Goal: Task Accomplishment & Management: Complete application form

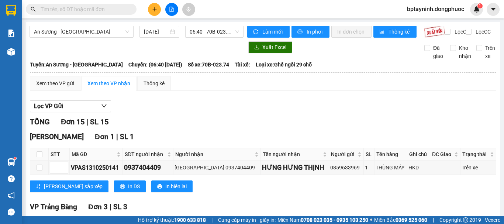
scroll to position [308, 0]
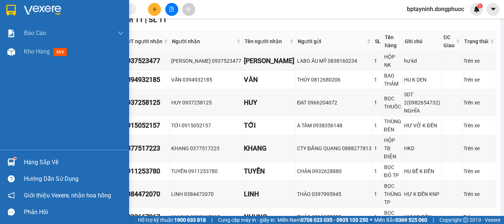
drag, startPoint x: 25, startPoint y: 161, endPoint x: 47, endPoint y: 158, distance: 21.6
click at [25, 161] on div "Hàng sắp về" at bounding box center [74, 162] width 100 height 11
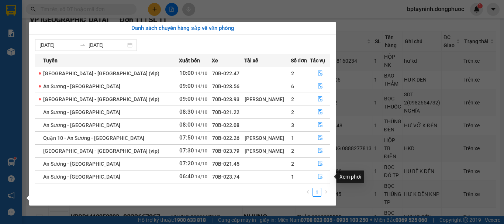
click at [321, 180] on button "button" at bounding box center [320, 177] width 20 height 12
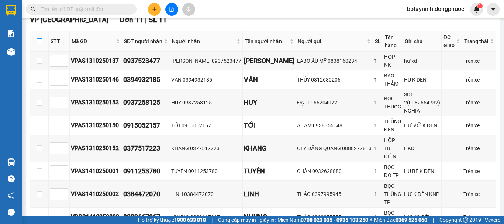
click at [39, 44] on input "checkbox" at bounding box center [40, 41] width 6 height 6
checkbox input "true"
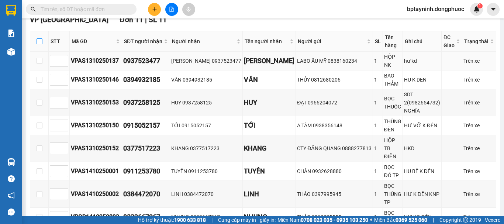
checkbox input "true"
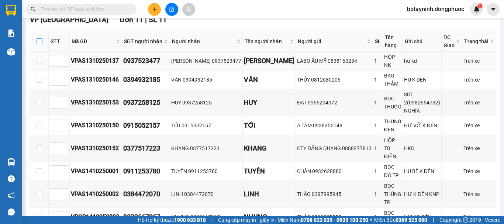
checkbox input "true"
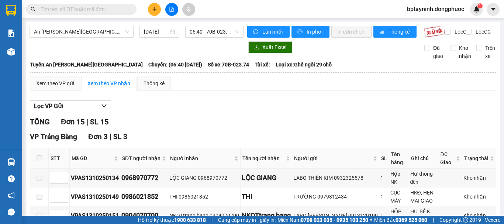
scroll to position [123, 0]
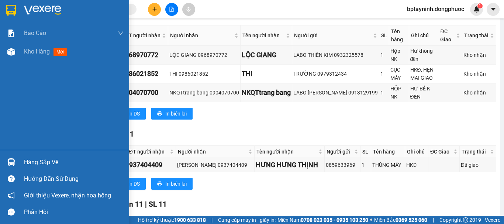
click at [20, 163] on div "Hàng sắp về" at bounding box center [64, 162] width 129 height 17
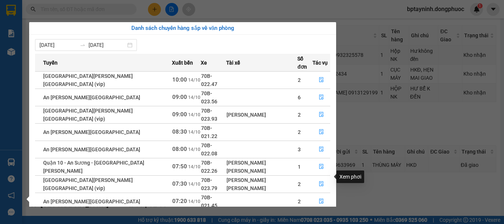
click at [319, 216] on icon "file-done" at bounding box center [321, 218] width 5 height 5
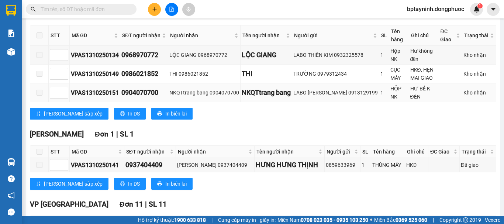
scroll to position [246, 0]
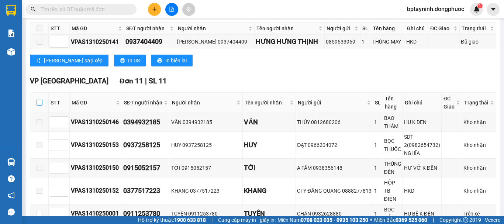
click at [37, 106] on input "checkbox" at bounding box center [40, 103] width 6 height 6
checkbox input "true"
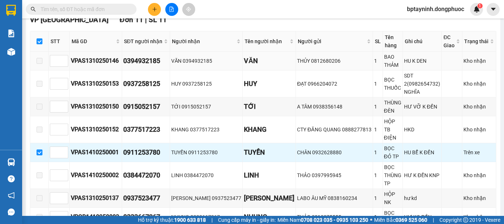
scroll to position [369, 0]
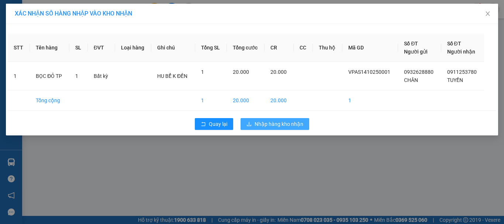
click at [270, 129] on button "Nhập hàng kho nhận" at bounding box center [275, 124] width 69 height 12
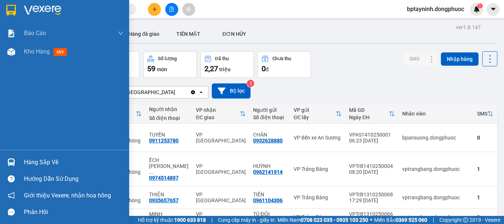
click at [16, 157] on div at bounding box center [11, 162] width 13 height 13
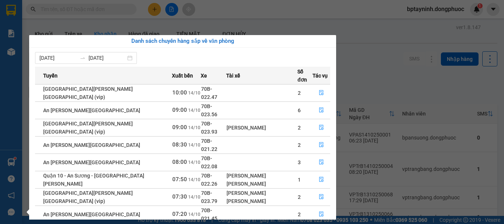
click at [392, 58] on section "Kết quả tìm kiếm ( 0 ) Bộ lọc No Data bptayninh.dongphuoc 1 Báo cáo Mẫu 1: Báo …" at bounding box center [252, 112] width 504 height 224
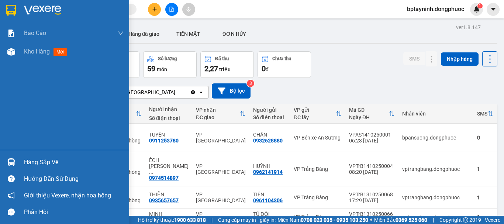
click at [20, 162] on div "Hàng sắp về" at bounding box center [64, 162] width 129 height 17
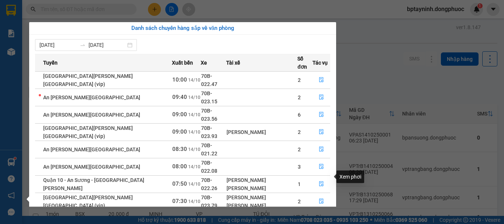
click at [319, 216] on icon "file-done" at bounding box center [321, 218] width 5 height 5
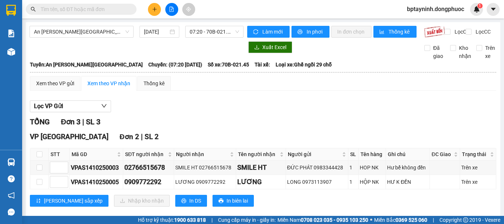
scroll to position [62, 0]
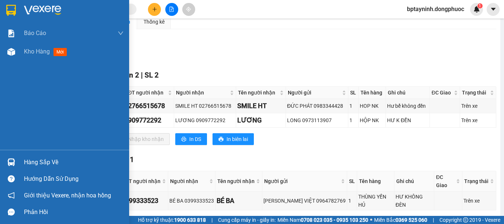
click at [21, 160] on div "Hàng sắp về" at bounding box center [64, 162] width 129 height 17
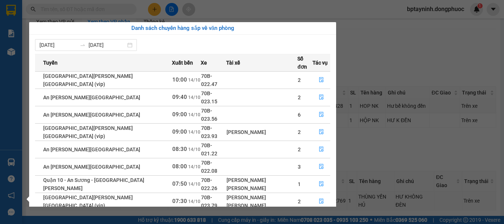
click at [381, 60] on section "Kết quả tìm kiếm ( 0 ) Bộ lọc No Data bptayninh.dongphuoc 1 Báo cáo Mẫu 1: Báo …" at bounding box center [252, 112] width 504 height 224
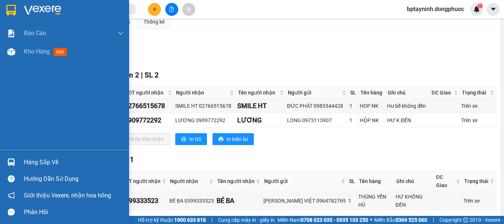
click at [17, 162] on div at bounding box center [11, 162] width 13 height 13
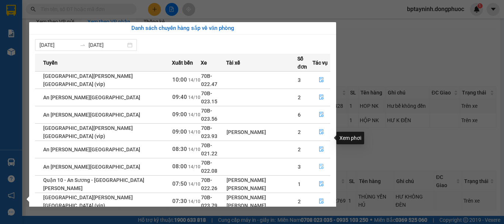
click at [319, 164] on icon "file-done" at bounding box center [321, 166] width 4 height 5
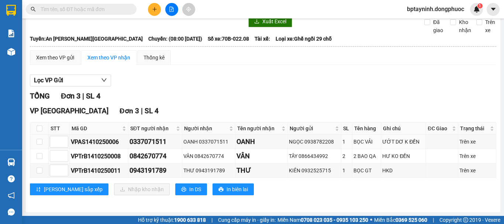
scroll to position [32, 0]
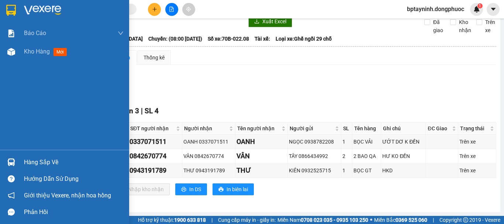
click at [17, 163] on div at bounding box center [11, 162] width 13 height 13
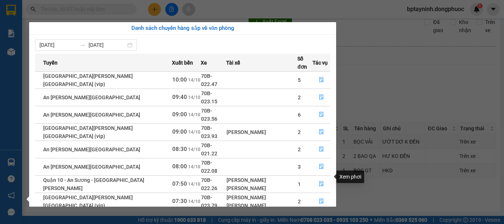
click at [320, 216] on icon "file-done" at bounding box center [321, 218] width 5 height 5
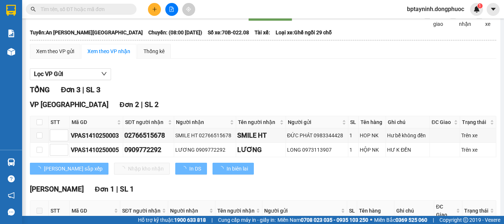
scroll to position [62, 0]
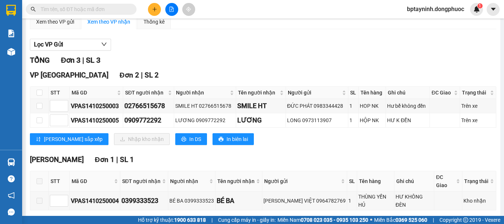
click at [61, 10] on input "text" at bounding box center [84, 9] width 87 height 8
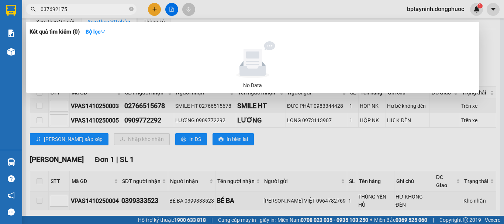
type input "0376921752"
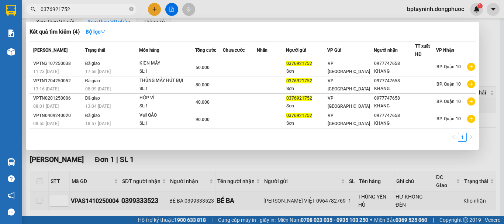
drag, startPoint x: 67, startPoint y: 8, endPoint x: 0, endPoint y: 18, distance: 67.6
click at [0, 18] on section "Kết quả tìm kiếm ( 4 ) Bộ lọc Mã ĐH Trạng thái Món hàng Tổng cước Chưa cước Nhã…" at bounding box center [252, 112] width 504 height 224
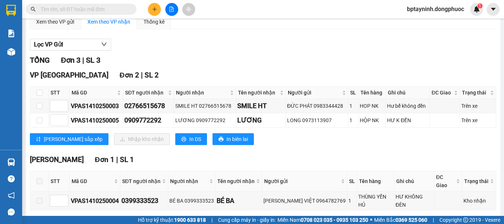
click at [102, 9] on input "text" at bounding box center [84, 9] width 87 height 8
click at [55, 10] on input "text" at bounding box center [84, 9] width 87 height 8
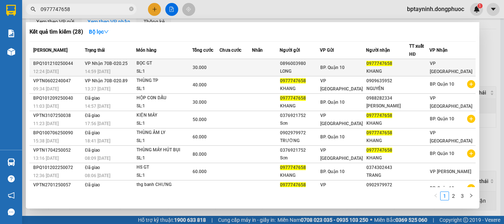
type input "0977747658"
click at [135, 64] on td "VP Nhận 70B-020.25 14:59 - 12/10" at bounding box center [109, 67] width 53 height 17
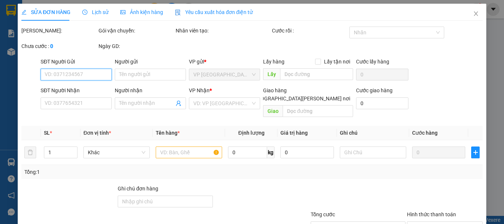
type input "0896003980"
type input "LONG"
type input "0977747658"
type input "KHANG"
type input "30.000"
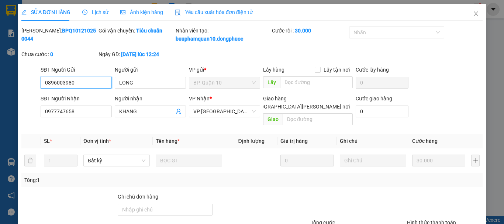
scroll to position [59, 0]
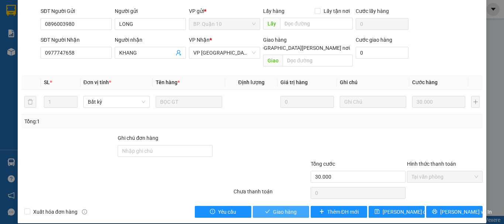
click at [281, 208] on span "Giao hàng" at bounding box center [285, 212] width 24 height 8
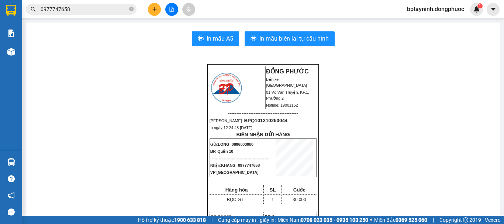
drag, startPoint x: 173, startPoint y: 11, endPoint x: 155, endPoint y: 17, distance: 18.8
click at [172, 11] on icon "file-add" at bounding box center [172, 9] width 4 height 5
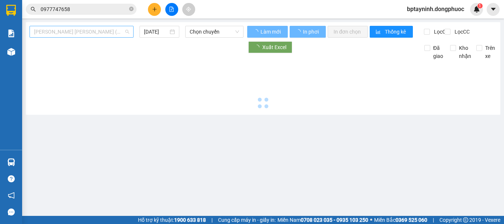
click at [103, 33] on span "Tây Ninh - Hồ Chí Minh (vip)" at bounding box center [81, 31] width 95 height 11
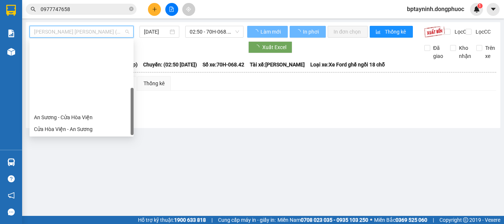
scroll to position [83, 0]
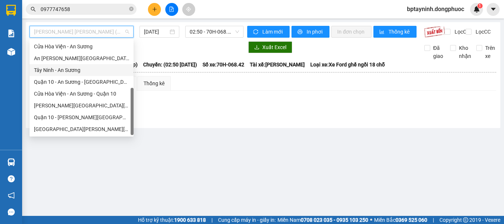
click at [92, 73] on div "Tây Ninh - An Sương" at bounding box center [81, 70] width 95 height 8
type input "[DATE]"
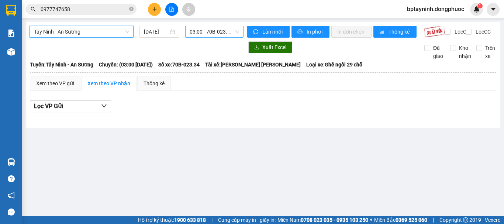
click at [204, 33] on span "03:00 - 70B-023.34" at bounding box center [214, 31] width 49 height 11
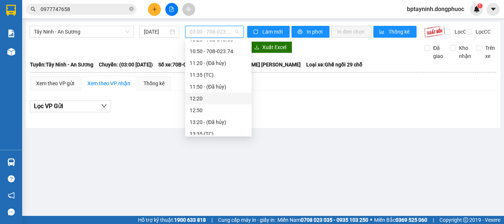
scroll to position [146, 0]
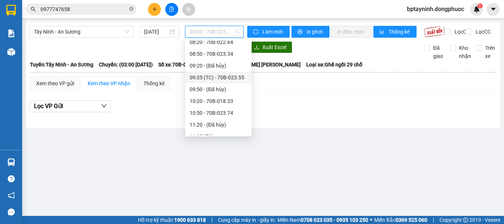
click at [244, 75] on div "09:35 (TC) - 70B-023.55" at bounding box center [218, 78] width 66 height 12
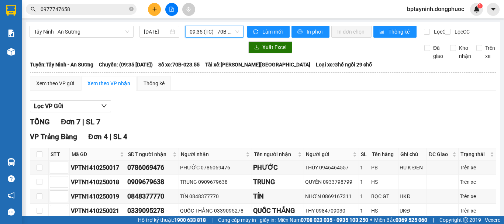
click at [198, 32] on span "09:35 (TC) - 70B-023.55" at bounding box center [214, 31] width 49 height 11
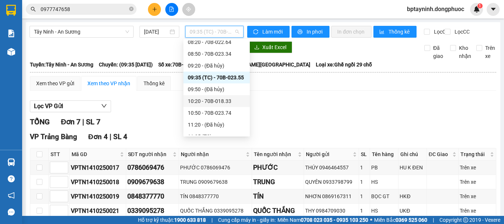
click at [223, 100] on div "10:20 - 70B-018.33" at bounding box center [217, 101] width 58 height 8
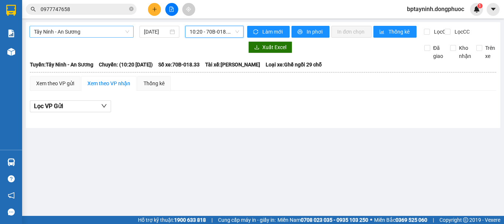
drag, startPoint x: 114, startPoint y: 35, endPoint x: 113, endPoint y: 55, distance: 20.0
click at [113, 35] on span "Tây Ninh - An Sương" at bounding box center [81, 31] width 95 height 11
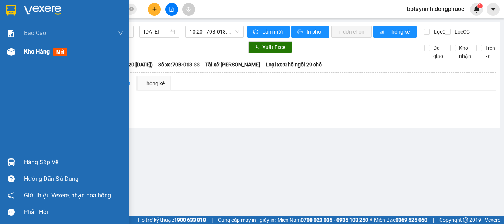
click at [48, 51] on span "Kho hàng" at bounding box center [37, 51] width 26 height 7
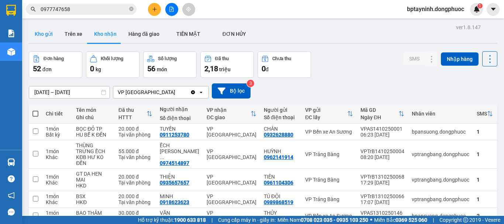
click at [40, 28] on button "Kho gửi" at bounding box center [44, 34] width 30 height 18
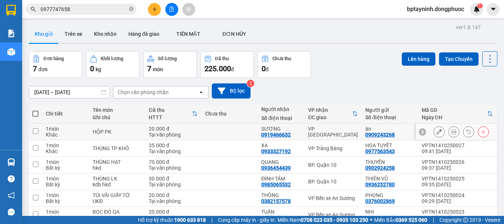
scroll to position [54, 0]
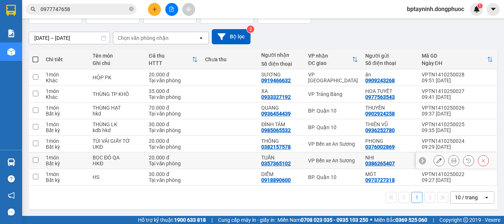
click at [339, 155] on td "VP Bến xe An Sương" at bounding box center [333, 160] width 57 height 17
checkbox input "true"
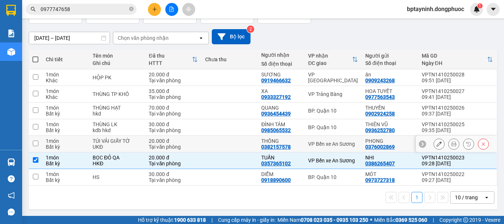
click at [343, 145] on div "VP Bến xe An Sương" at bounding box center [333, 144] width 50 height 6
checkbox input "true"
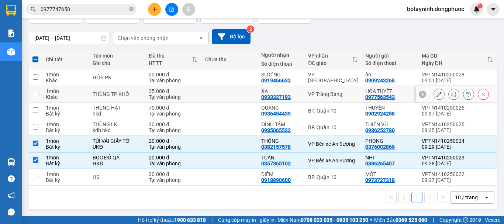
click at [340, 97] on td "VP Trảng Bàng" at bounding box center [333, 94] width 57 height 17
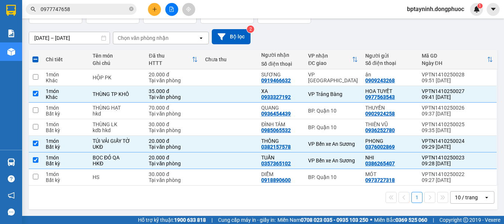
click at [466, 198] on div "10 / trang" at bounding box center [466, 197] width 23 height 7
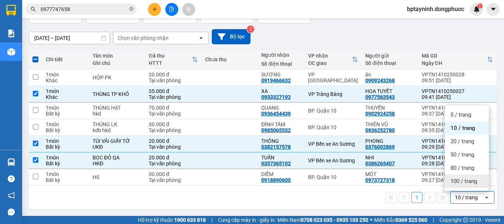
click at [460, 184] on span "100 / trang" at bounding box center [464, 181] width 27 height 7
checkbox input "false"
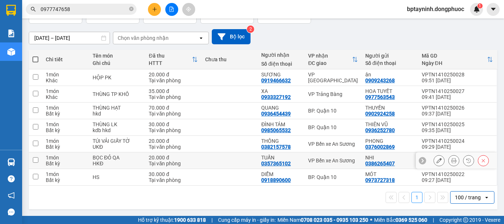
click at [339, 161] on div "VP Bến xe An Sương" at bounding box center [333, 161] width 50 height 6
checkbox input "true"
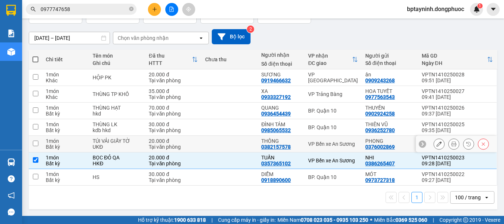
drag, startPoint x: 342, startPoint y: 148, endPoint x: 345, endPoint y: 138, distance: 10.9
click at [342, 148] on td "VP Bến xe An Sương" at bounding box center [333, 144] width 57 height 17
checkbox input "true"
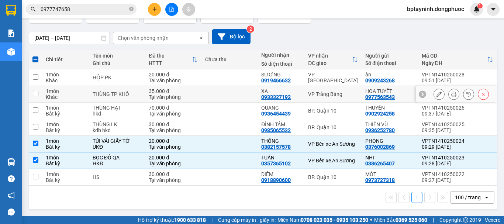
click at [342, 100] on td "VP Trảng Bàng" at bounding box center [333, 94] width 57 height 17
checkbox input "true"
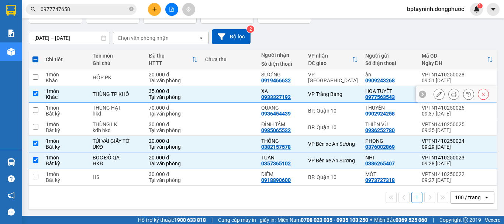
scroll to position [0, 0]
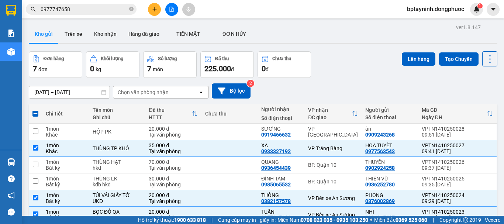
click at [421, 49] on div "ver 1.8.147 Kho gửi Trên xe Kho nhận Hàng đã giao TIỀN MẶT ĐƠN HỦY Đơn hàng 7…" at bounding box center [263, 144] width 475 height 244
click at [414, 59] on button "Lên hàng" at bounding box center [419, 58] width 34 height 13
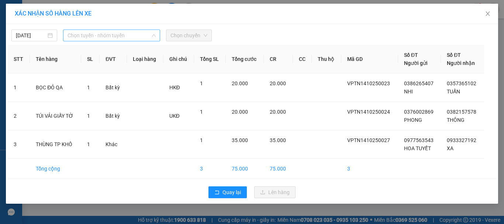
click at [129, 33] on span "Chọn tuyến - nhóm tuyến" at bounding box center [112, 35] width 88 height 11
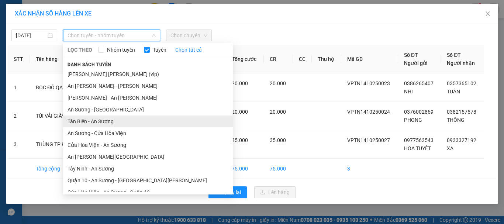
scroll to position [42, 0]
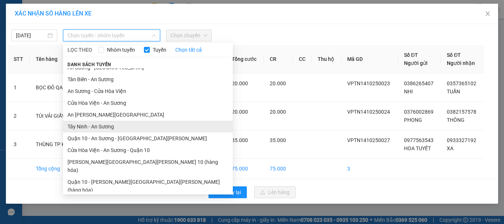
click at [123, 124] on li "Tây Ninh - An Sương" at bounding box center [148, 127] width 170 height 12
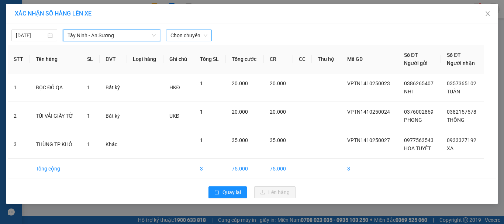
click at [185, 37] on span "Chọn chuyến" at bounding box center [189, 35] width 37 height 11
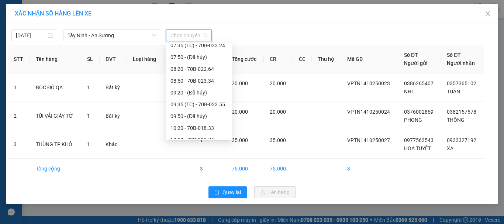
scroll to position [185, 0]
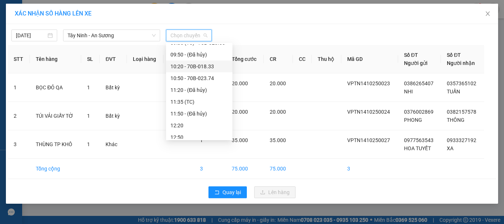
click at [212, 64] on div "10:20 - 70B-018.33" at bounding box center [200, 66] width 58 height 8
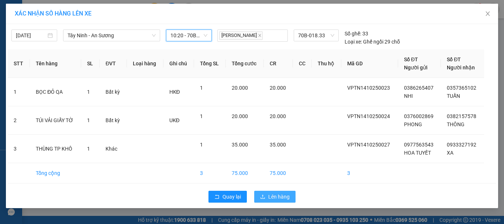
click at [276, 195] on span "Lên hàng" at bounding box center [278, 197] width 21 height 8
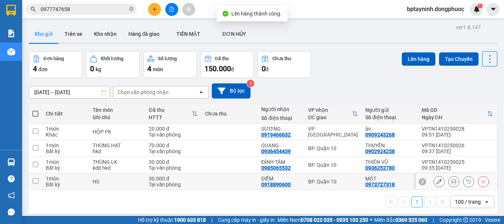
click at [333, 178] on td "BP. Quận 10" at bounding box center [333, 182] width 57 height 17
checkbox input "true"
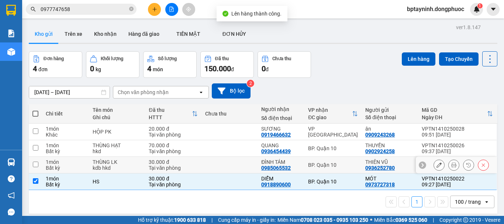
click at [331, 162] on div "BP. Quận 10" at bounding box center [333, 165] width 50 height 6
checkbox input "true"
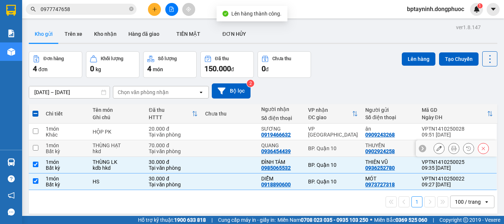
click at [340, 146] on div "BP. Quận 10" at bounding box center [333, 148] width 50 height 6
checkbox input "true"
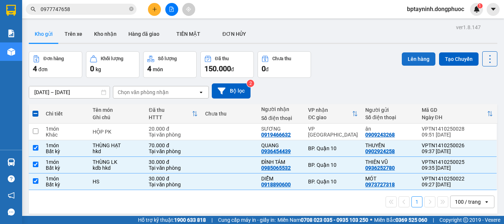
click at [420, 62] on button "Lên hàng" at bounding box center [419, 58] width 34 height 13
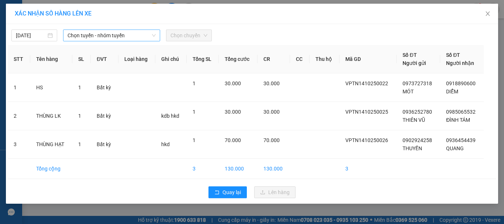
click at [114, 33] on span "Chọn tuyến - nhóm tuyến" at bounding box center [112, 35] width 88 height 11
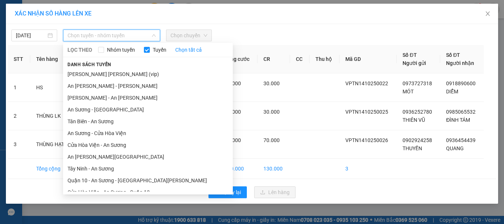
drag, startPoint x: 128, startPoint y: 75, endPoint x: 162, endPoint y: 50, distance: 42.5
click at [128, 75] on li "Tây Ninh - Hồ Chí Minh (vip)" at bounding box center [148, 74] width 170 height 12
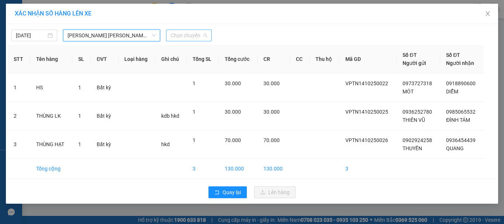
click at [180, 41] on div "Chọn chuyến" at bounding box center [189, 36] width 46 height 12
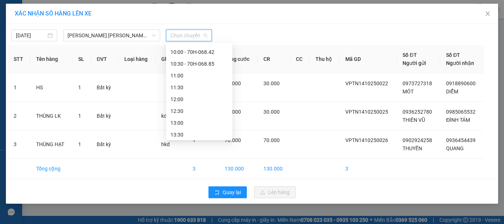
scroll to position [185, 0]
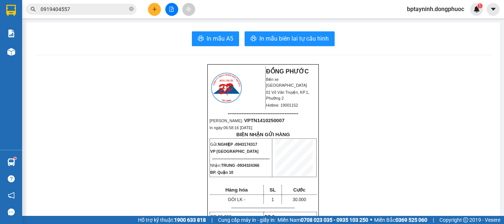
click at [152, 11] on icon "plus" at bounding box center [154, 9] width 5 height 5
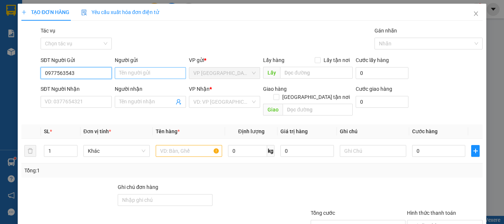
type input "0977563543"
click at [126, 73] on input "Người gửi" at bounding box center [150, 73] width 71 height 12
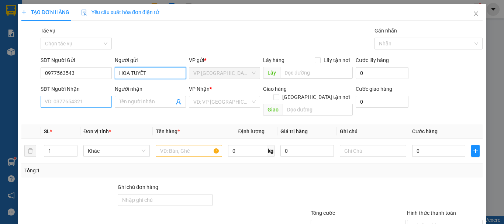
type input "HOA TUYẾT"
click at [87, 106] on input "SĐT Người Nhận" at bounding box center [76, 102] width 71 height 12
click at [61, 102] on input "09333274192" at bounding box center [76, 102] width 71 height 12
click at [64, 102] on input "0933374192" at bounding box center [76, 102] width 71 height 12
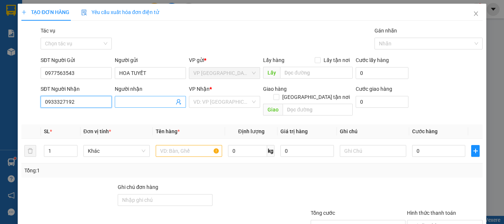
type input "0933327192"
click at [121, 101] on input "Người nhận" at bounding box center [146, 102] width 55 height 8
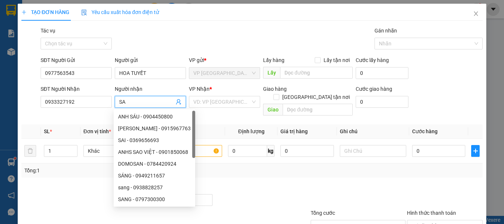
type input "SA"
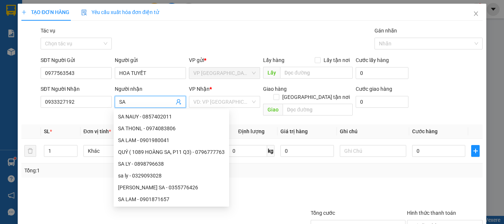
click at [150, 101] on input "SA" at bounding box center [146, 102] width 55 height 8
drag, startPoint x: 150, startPoint y: 101, endPoint x: 86, endPoint y: 109, distance: 64.0
click at [86, 109] on div "SĐT Người Nhận 0933327192 Người nhận SA VP Nhận * VD: VP Sài Gòn Giao hàng Giao…" at bounding box center [261, 102] width 445 height 34
type input "XA"
drag, startPoint x: 217, startPoint y: 98, endPoint x: 222, endPoint y: 98, distance: 4.4
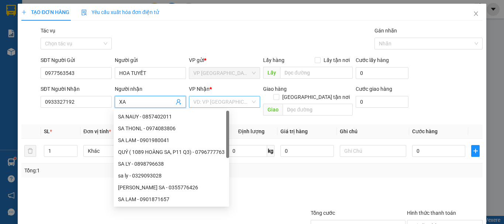
click at [219, 98] on input "search" at bounding box center [221, 101] width 57 height 11
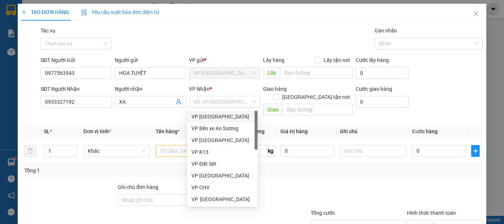
click at [146, 95] on div "Người nhận" at bounding box center [150, 90] width 71 height 11
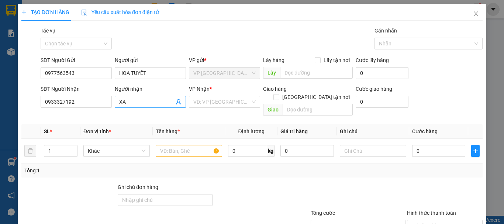
click at [143, 99] on input "XA" at bounding box center [146, 102] width 55 height 8
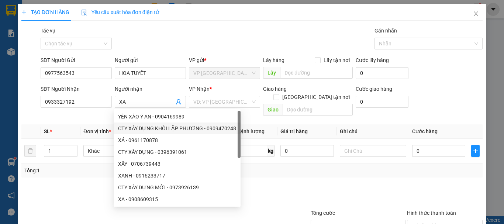
drag, startPoint x: 280, startPoint y: 170, endPoint x: 274, endPoint y: 170, distance: 6.3
click at [280, 170] on div "Transit Pickup Surcharge Ids Transit Deliver Surcharge Ids Transit Deliver Surc…" at bounding box center [251, 147] width 461 height 240
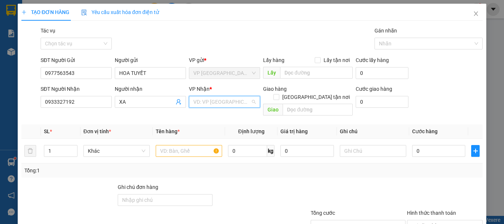
click at [237, 104] on input "search" at bounding box center [221, 101] width 57 height 11
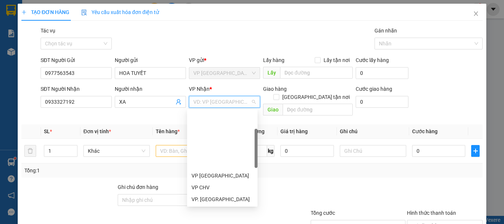
scroll to position [62, 0]
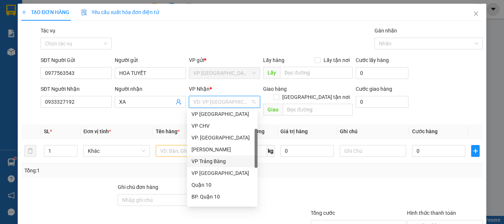
click at [222, 159] on div "VP Trảng Bàng" at bounding box center [223, 161] width 62 height 8
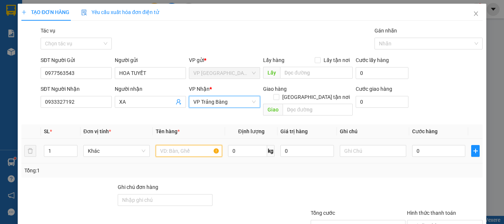
click at [196, 145] on input "text" at bounding box center [189, 151] width 66 height 12
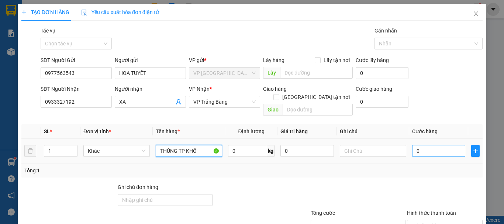
type input "THÙNG TP KHÔ"
click at [421, 145] on input "0" at bounding box center [438, 151] width 53 height 12
type input "3"
type input "35"
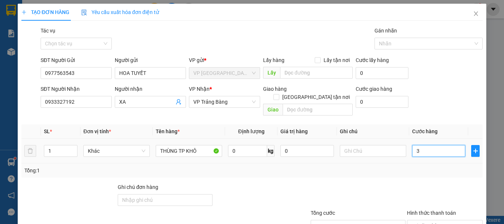
type input "35"
type input "35.000"
click at [418, 170] on div "Transit Pickup Surcharge Ids Transit Deliver Surcharge Ids Transit Deliver Surc…" at bounding box center [251, 147] width 461 height 240
click at [440, 174] on div "Transit Pickup Surcharge Ids Transit Deliver Surcharge Ids Transit Deliver Surc…" at bounding box center [251, 147] width 461 height 240
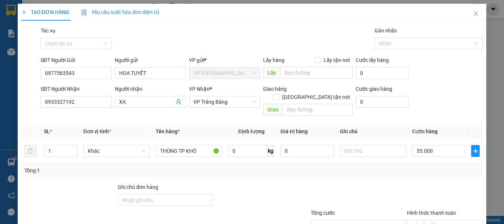
scroll to position [49, 0]
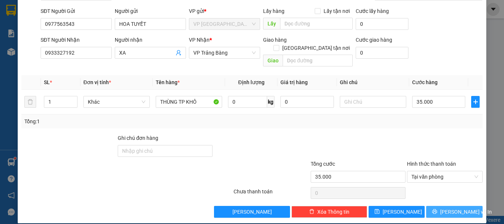
click at [458, 208] on span "Lưu và In" at bounding box center [466, 212] width 52 height 8
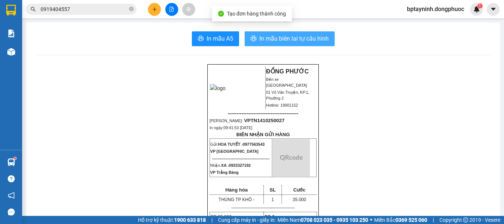
click at [283, 38] on span "In mẫu biên lai tự cấu hình" at bounding box center [294, 38] width 69 height 9
